Goal: Information Seeking & Learning: Learn about a topic

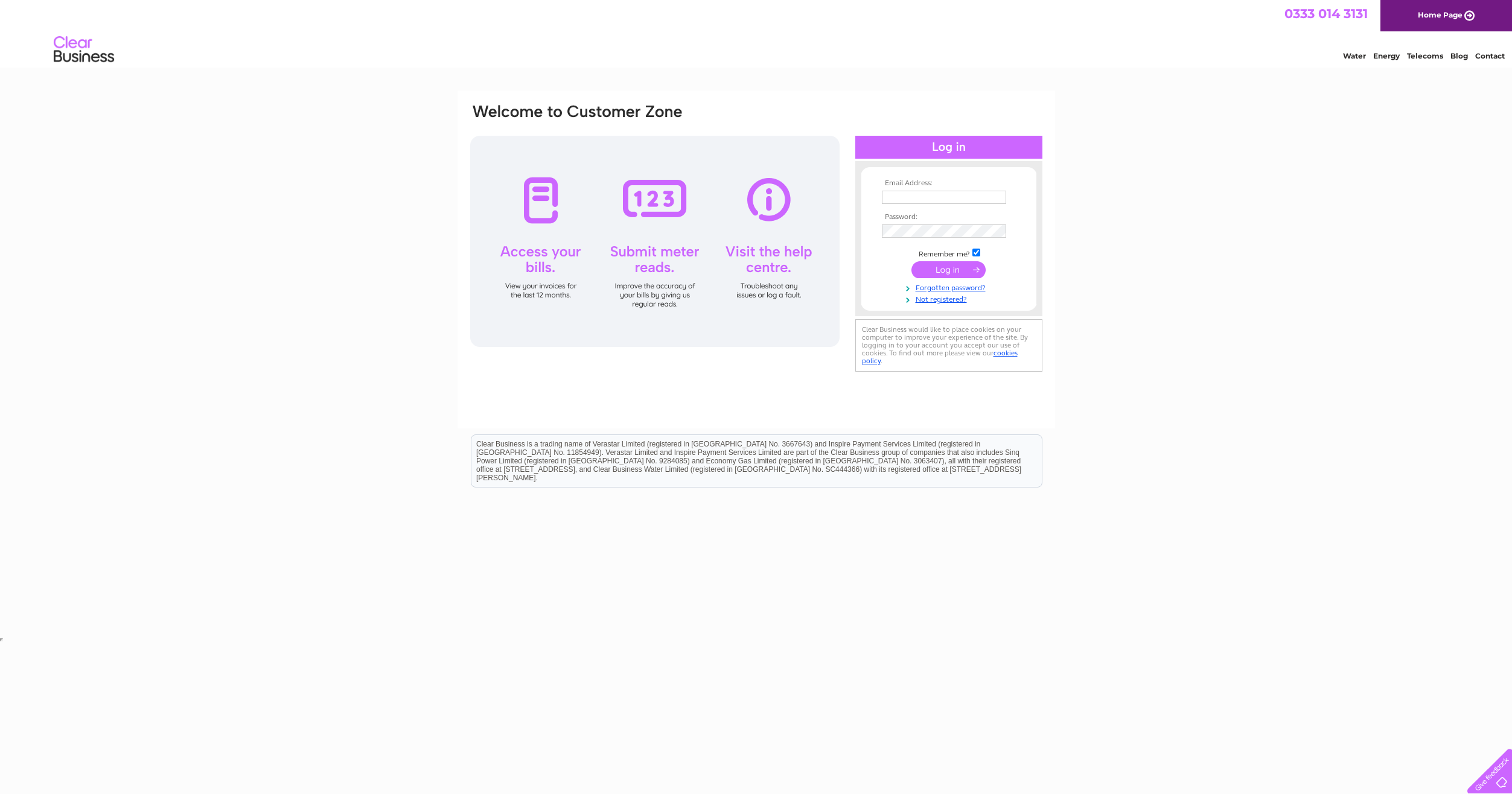
type input "charles@baxterandson.com"
click at [965, 276] on input "submit" at bounding box center [949, 270] width 74 height 17
click at [965, 273] on input "submit" at bounding box center [949, 270] width 74 height 17
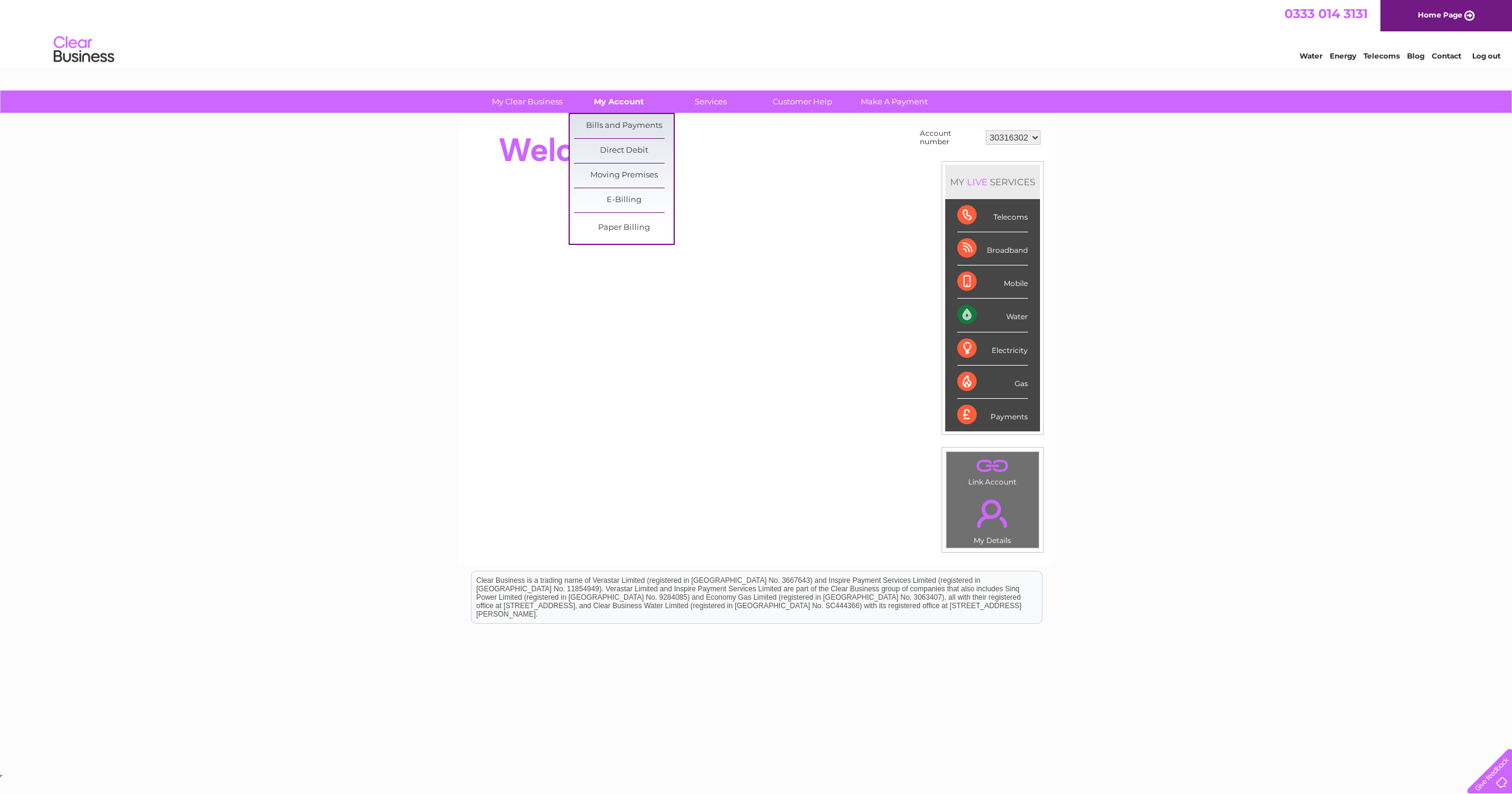
click at [616, 105] on link "My Account" at bounding box center [619, 102] width 100 height 22
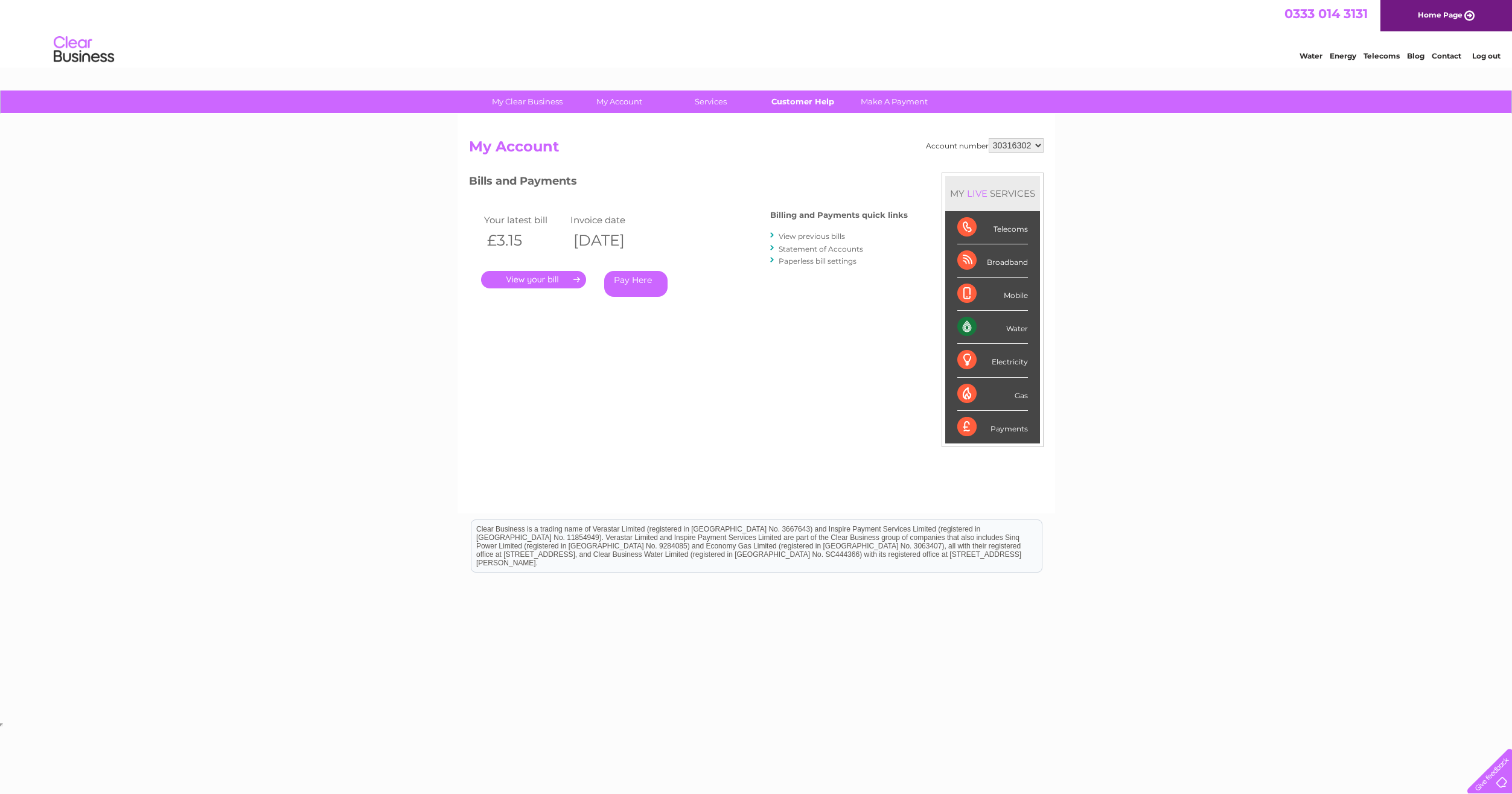
click at [812, 105] on link "Customer Help" at bounding box center [802, 102] width 100 height 22
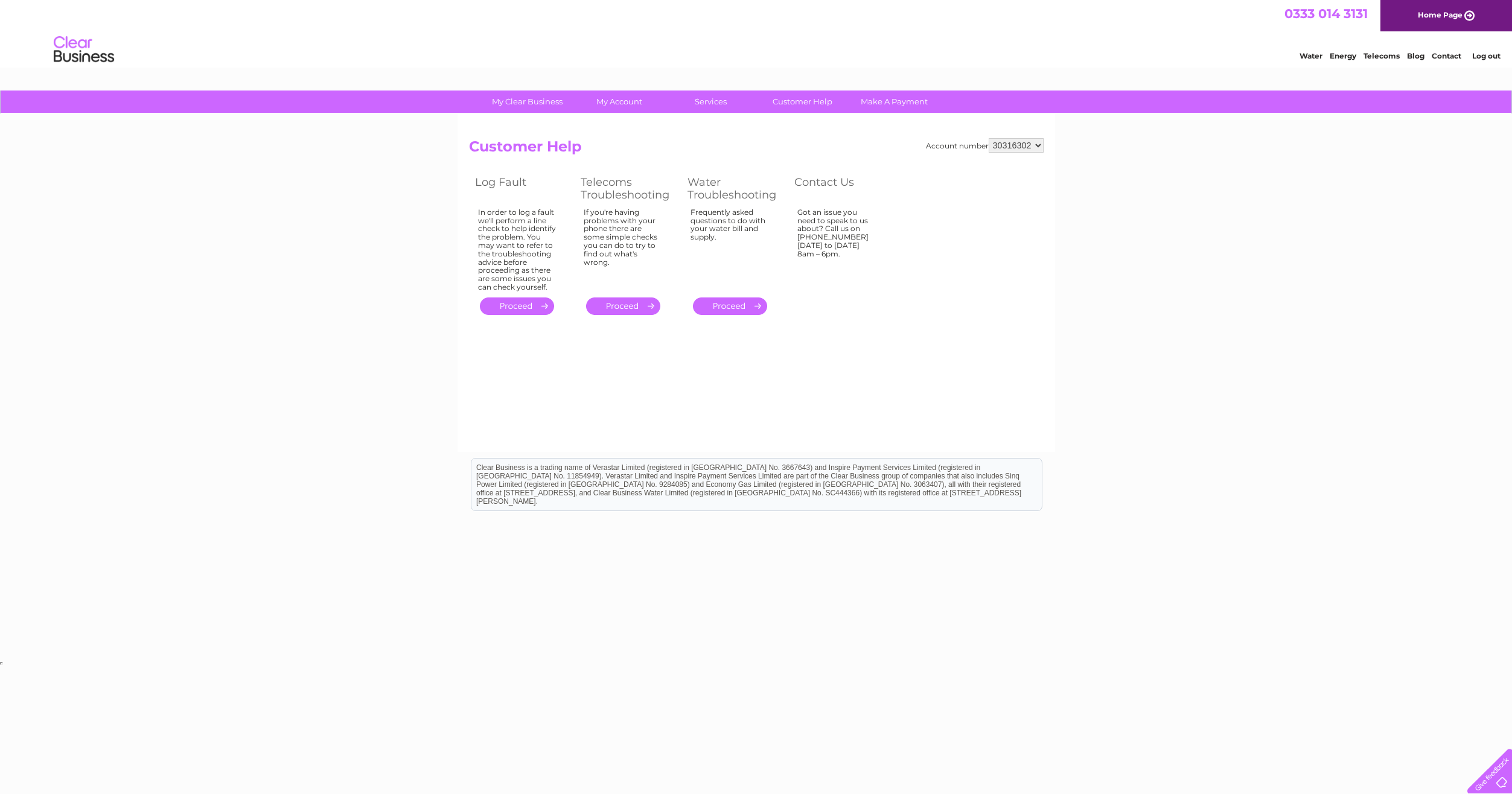
click at [1152, 398] on div "My Clear Business Login Details My Details My Preferences Link Account My Accou…" at bounding box center [756, 375] width 1512 height 568
drag, startPoint x: 717, startPoint y: 691, endPoint x: 1220, endPoint y: 578, distance: 515.5
click at [1229, 529] on html "Clear Business is a trading name of Verastar Limited (registered in [GEOGRAPHIC…" at bounding box center [756, 490] width 1512 height 77
click at [910, 289] on div "Account number 30316302 Customer Help Log Fault Telecoms Troubleshooting Water …" at bounding box center [756, 228] width 575 height 180
click at [1113, 346] on div "My Clear Business Login Details My Details My Preferences Link Account My Accou…" at bounding box center [756, 375] width 1512 height 568
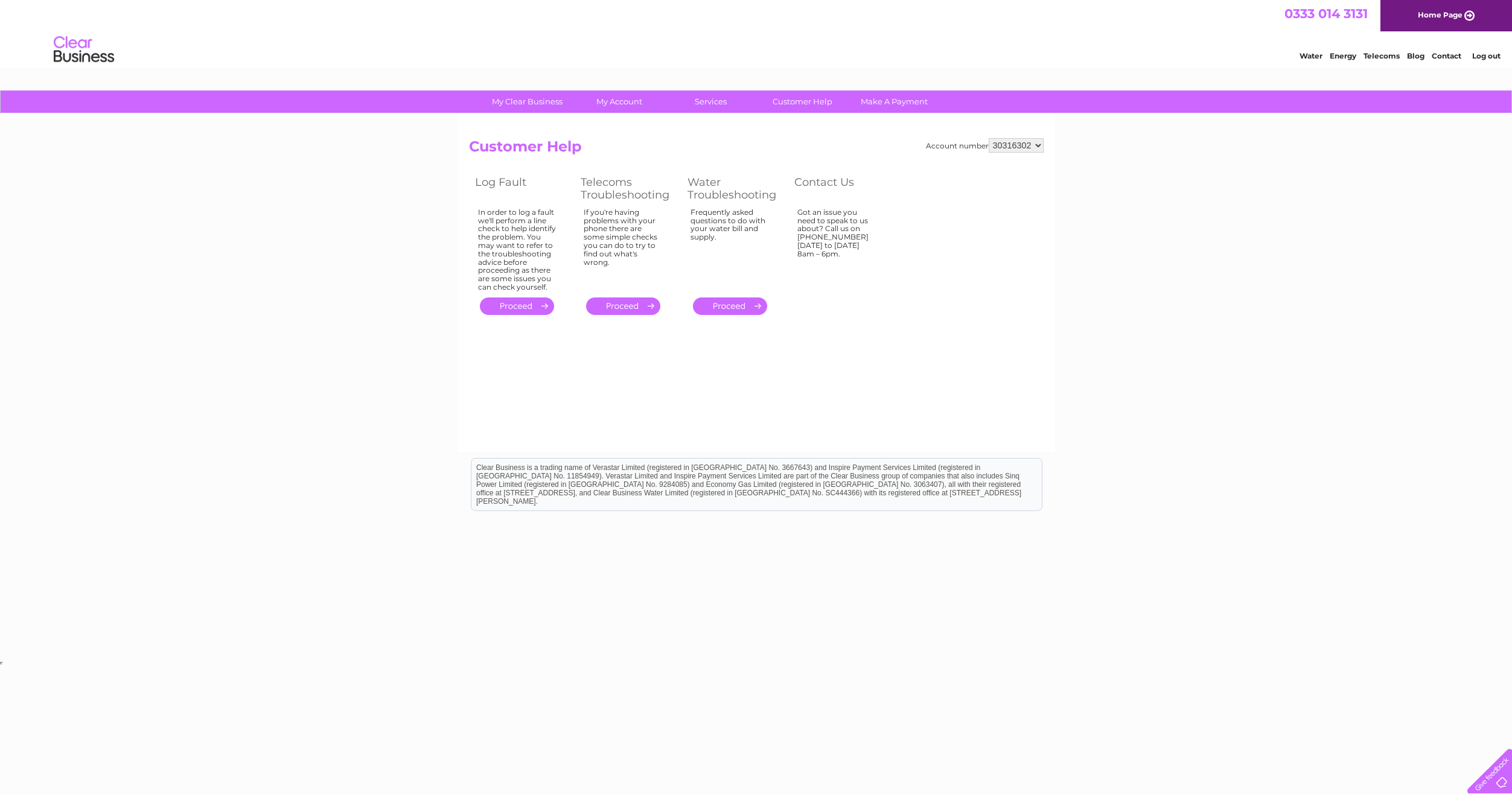
click at [1079, 398] on div "My Clear Business Login Details My Details My Preferences Link Account My Accou…" at bounding box center [756, 375] width 1512 height 568
click at [813, 104] on link "Customer Help" at bounding box center [802, 102] width 100 height 22
